Goal: Book appointment/travel/reservation

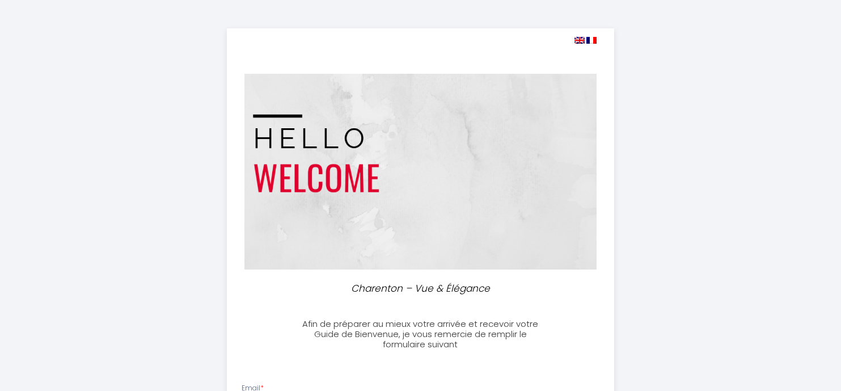
select select
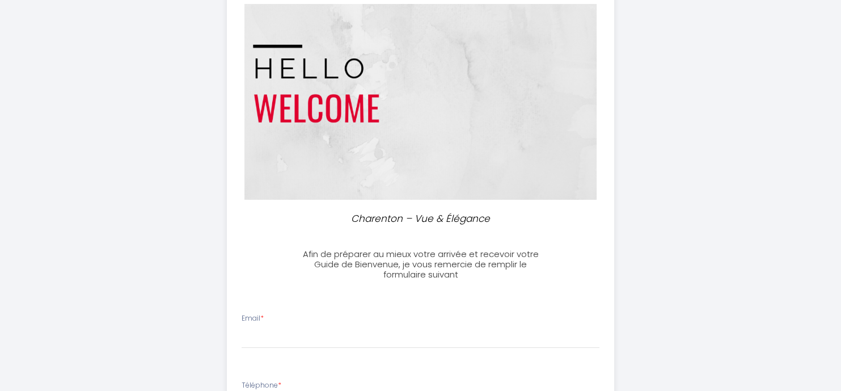
scroll to position [227, 0]
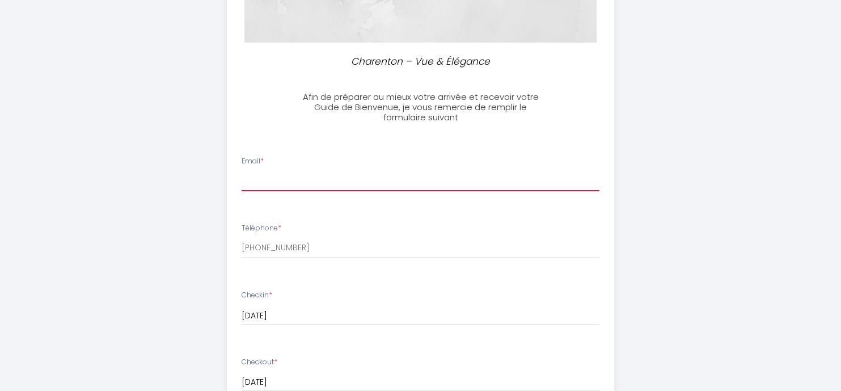
click at [275, 179] on input "Email *" at bounding box center [420, 181] width 358 height 20
type input "[EMAIL_ADDRESS][DOMAIN_NAME]"
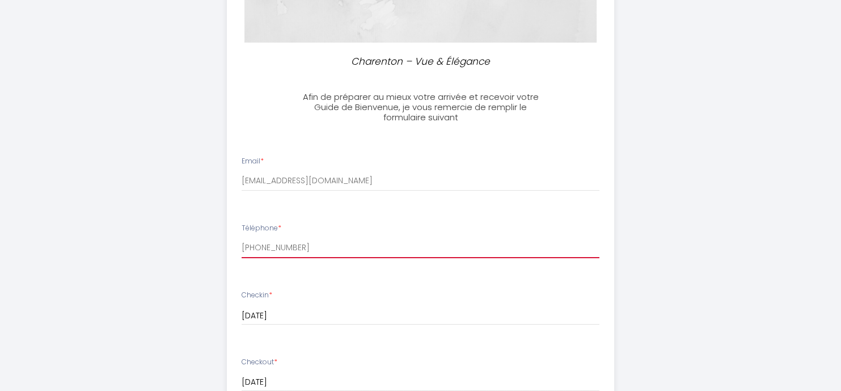
click at [302, 249] on input "[PHONE_NUMBER]" at bounding box center [420, 247] width 358 height 20
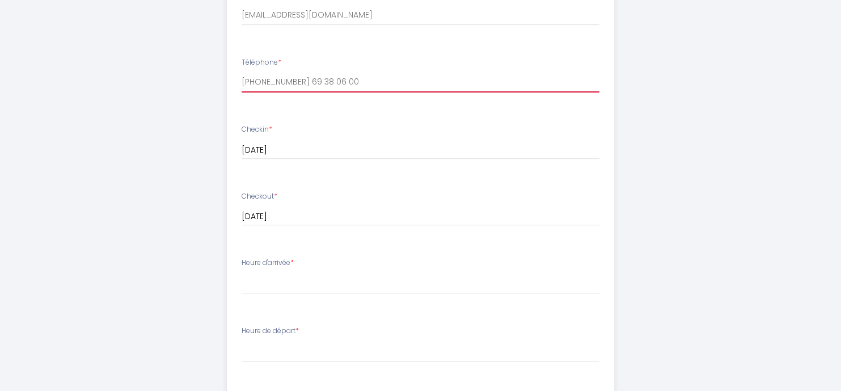
scroll to position [397, 0]
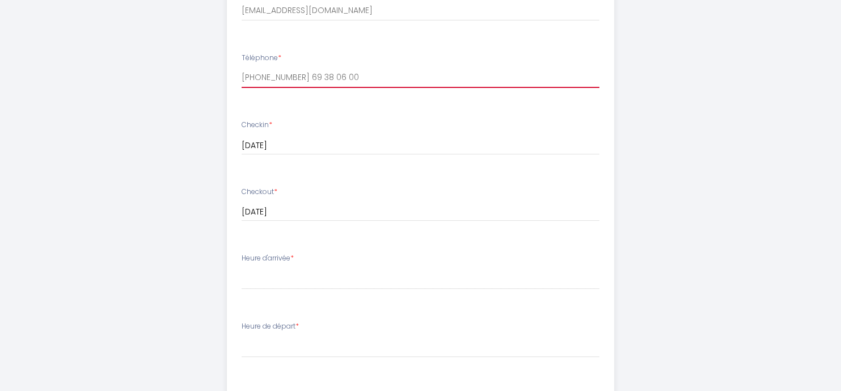
type input "[PHONE_NUMBER] 69 38 06 00"
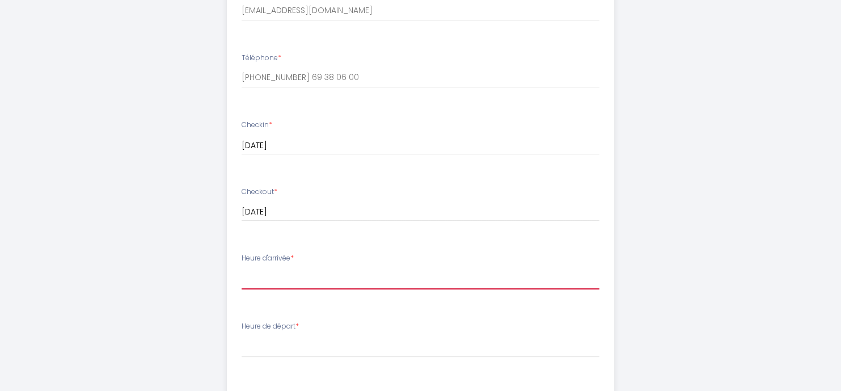
click at [281, 275] on select "14:00 14:30 15:00 15:30 16:00 16:30 17:00 17:30 18:00 18:30 19:00 19:30 20:00 2…" at bounding box center [420, 279] width 358 height 22
select select "17:00"
click at [241, 268] on select "14:00 14:30 15:00 15:30 16:00 16:30 17:00 17:30 18:00 18:30 19:00 19:30 20:00 2…" at bounding box center [420, 279] width 358 height 22
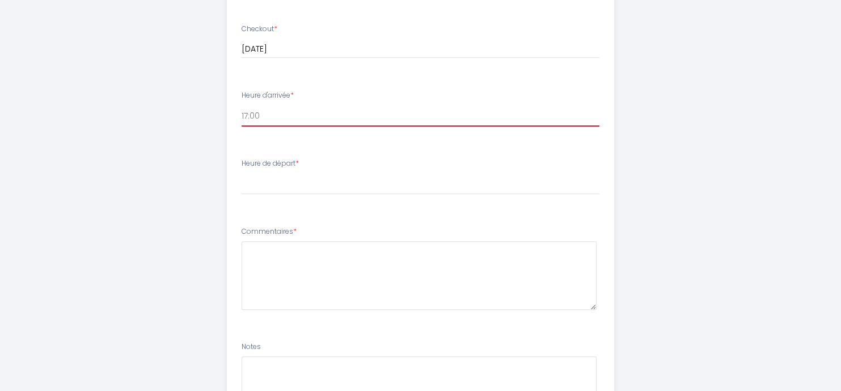
scroll to position [567, 0]
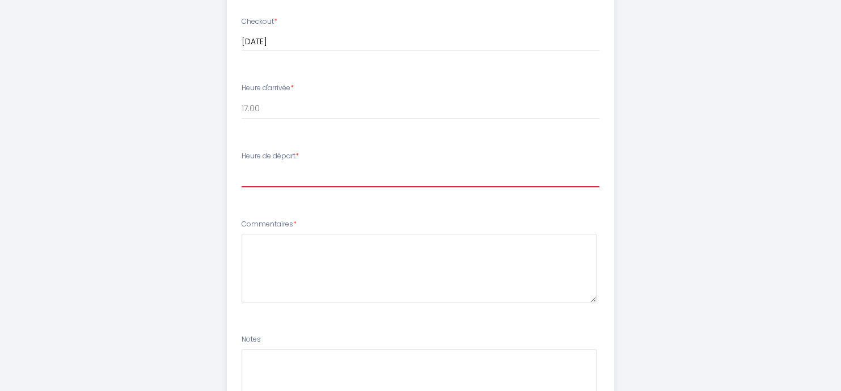
click at [259, 172] on select "00:00 00:30 01:00 01:30 02:00 02:30 03:00 03:30 04:00 04:30 05:00 05:30 06:00 0…" at bounding box center [420, 177] width 358 height 22
select select "07:30"
click at [241, 166] on select "00:00 00:30 01:00 01:30 02:00 02:30 03:00 03:30 04:00 04:30 05:00 05:30 06:00 0…" at bounding box center [420, 177] width 358 height 22
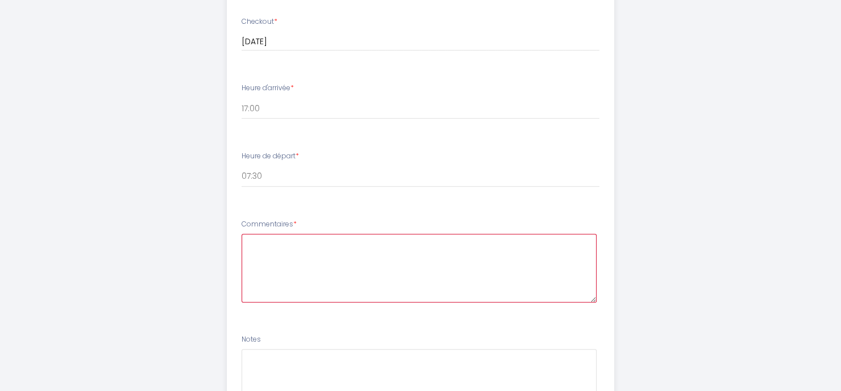
click at [268, 245] on textarea at bounding box center [418, 268] width 355 height 69
type textarea "V"
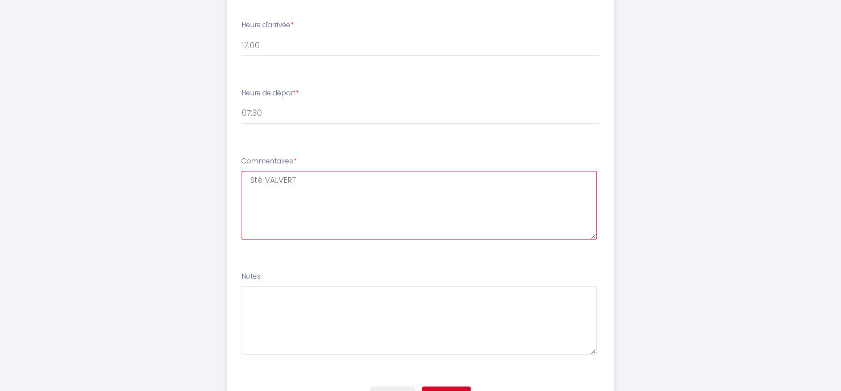
scroll to position [689, 0]
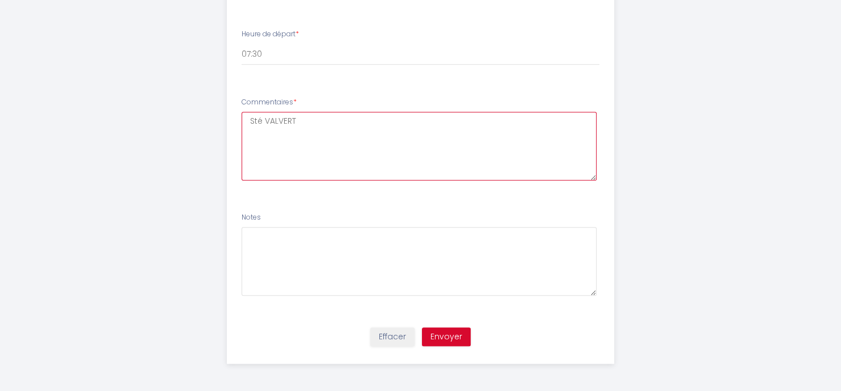
type textarea "Sté VALVERT"
click at [438, 331] on button "Envoyer" at bounding box center [446, 336] width 49 height 19
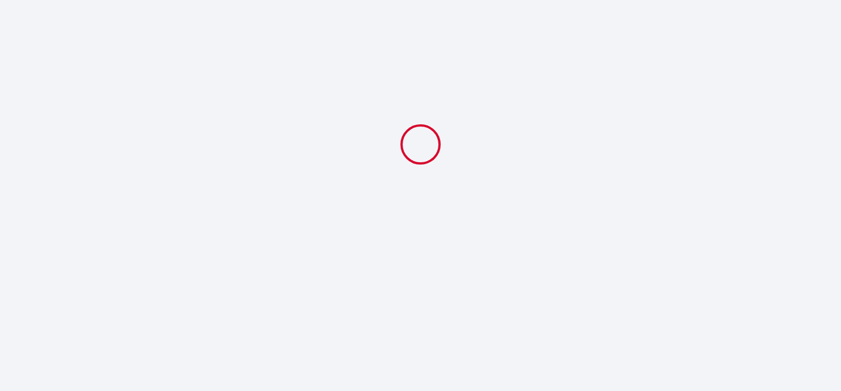
scroll to position [0, 0]
select select "17:00"
select select "07:30"
